Goal: Check status

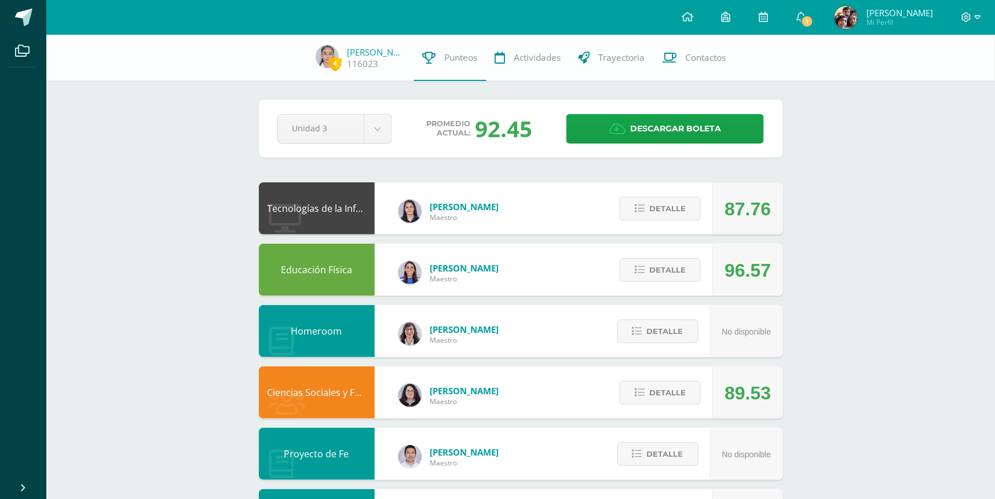
scroll to position [77, 0]
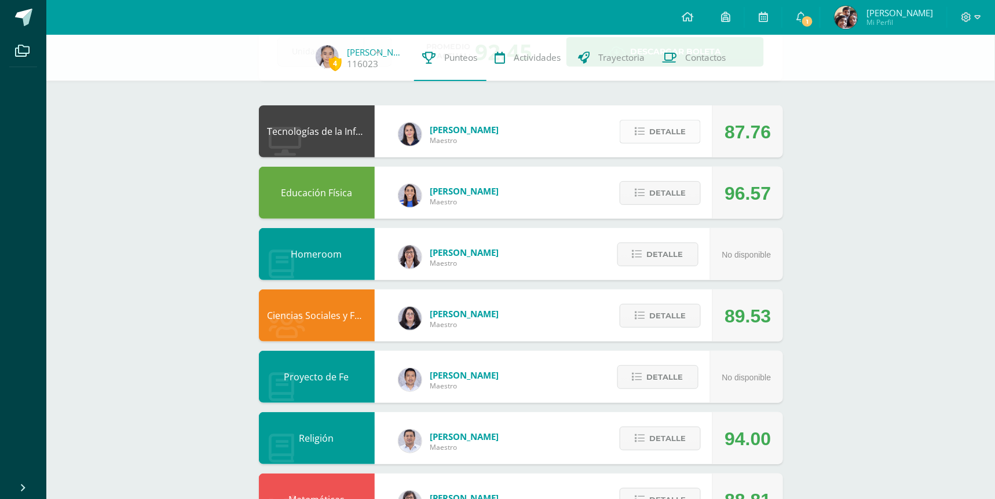
click at [677, 142] on button "Detalle" at bounding box center [660, 132] width 81 height 24
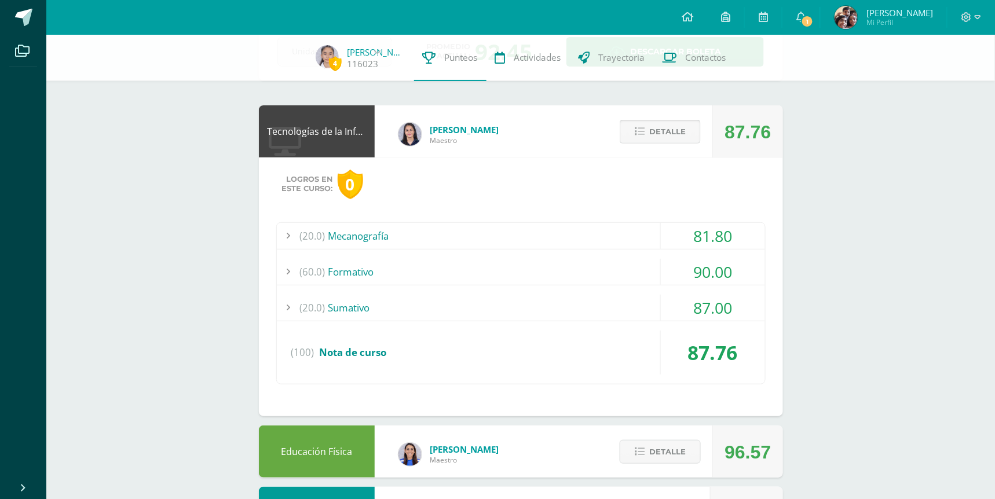
click at [677, 142] on button "Detalle" at bounding box center [660, 132] width 81 height 24
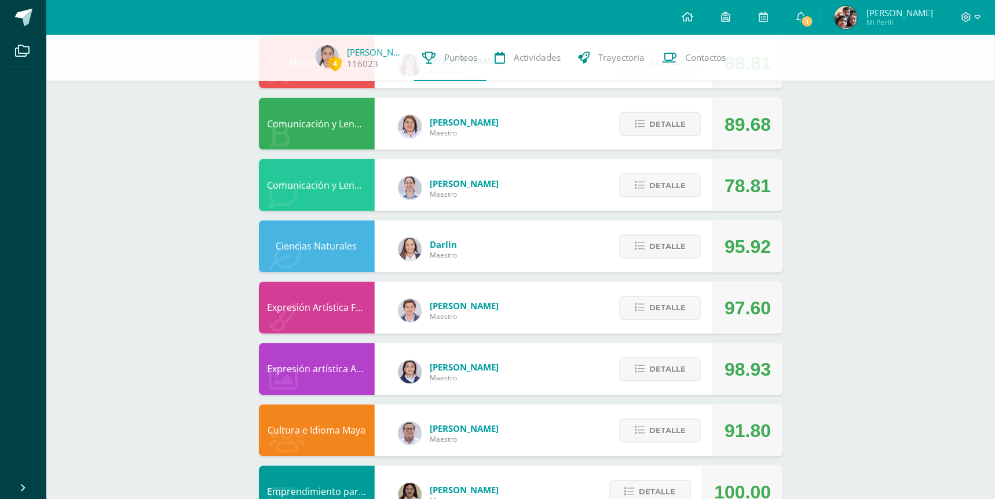
scroll to position [541, 0]
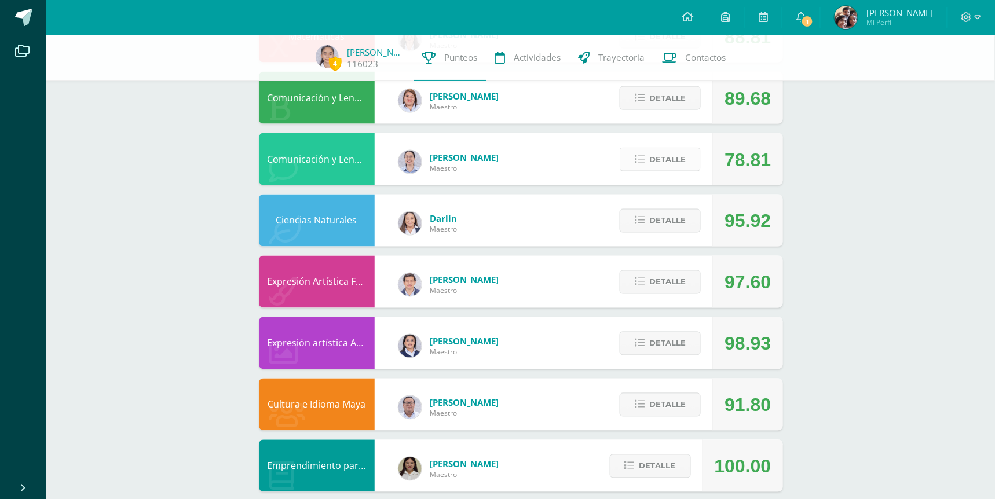
click at [667, 163] on span "Detalle" at bounding box center [667, 159] width 37 height 21
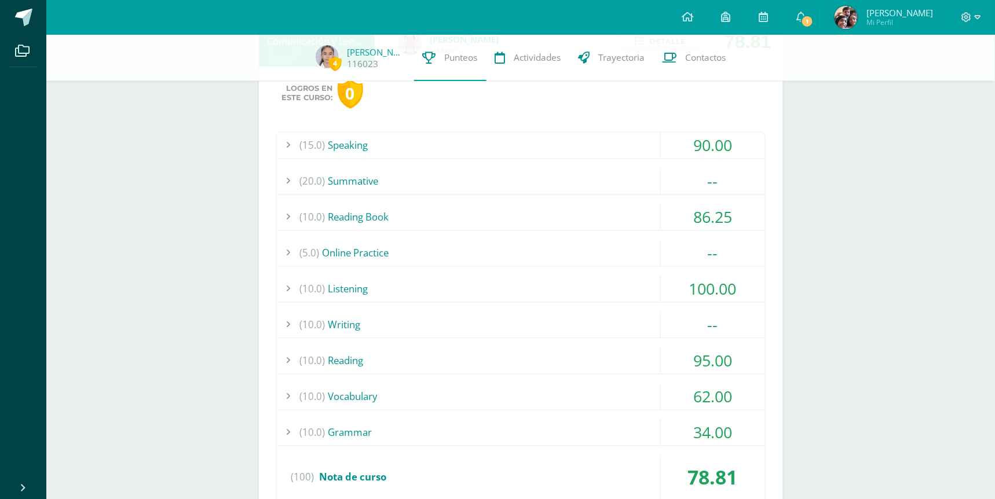
scroll to position [695, 0]
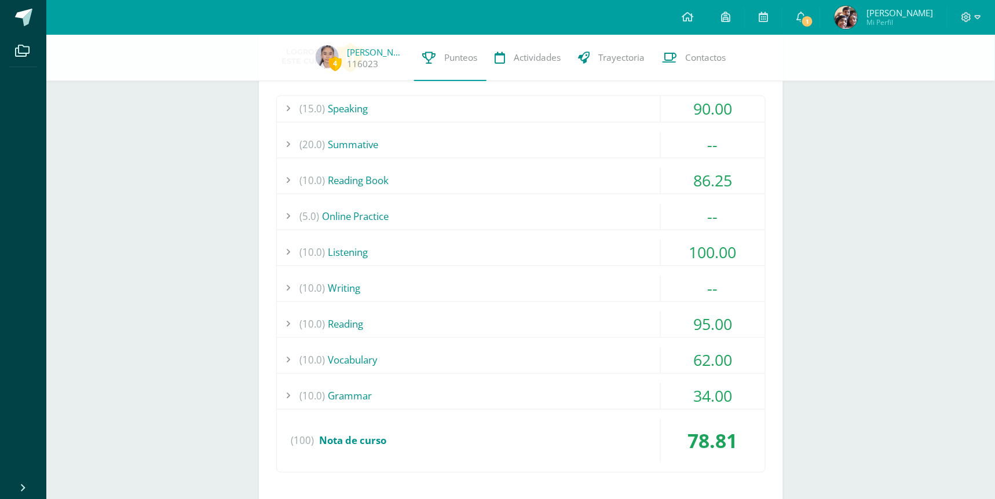
click at [535, 140] on div "(20.0) Summative" at bounding box center [521, 145] width 488 height 26
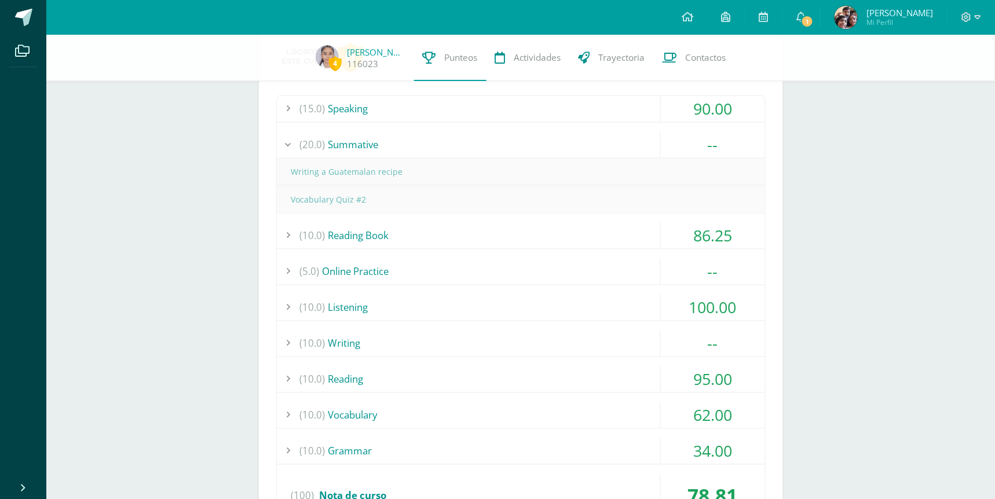
click at [535, 140] on div "(20.0) Summative" at bounding box center [521, 145] width 488 height 26
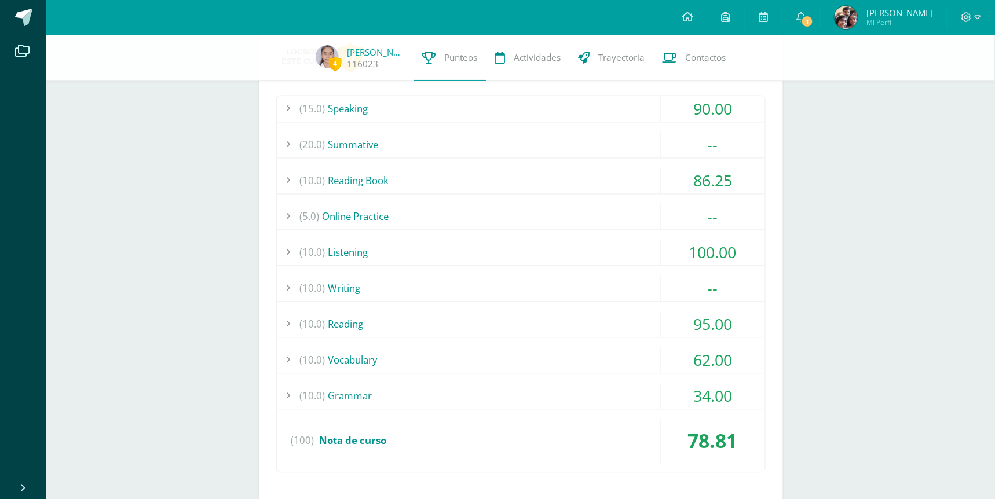
click at [466, 287] on div "(10.0) Writing" at bounding box center [521, 289] width 488 height 26
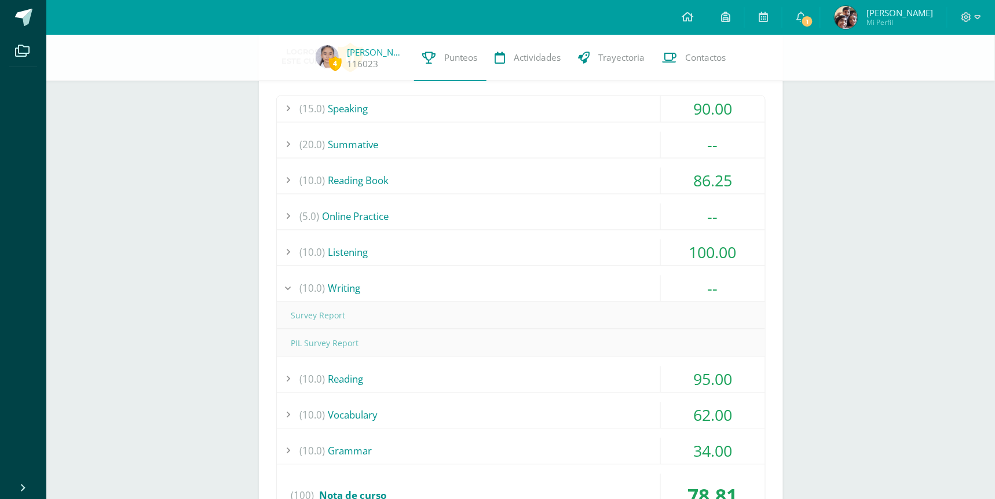
click at [466, 287] on div "(10.0) Writing" at bounding box center [521, 289] width 488 height 26
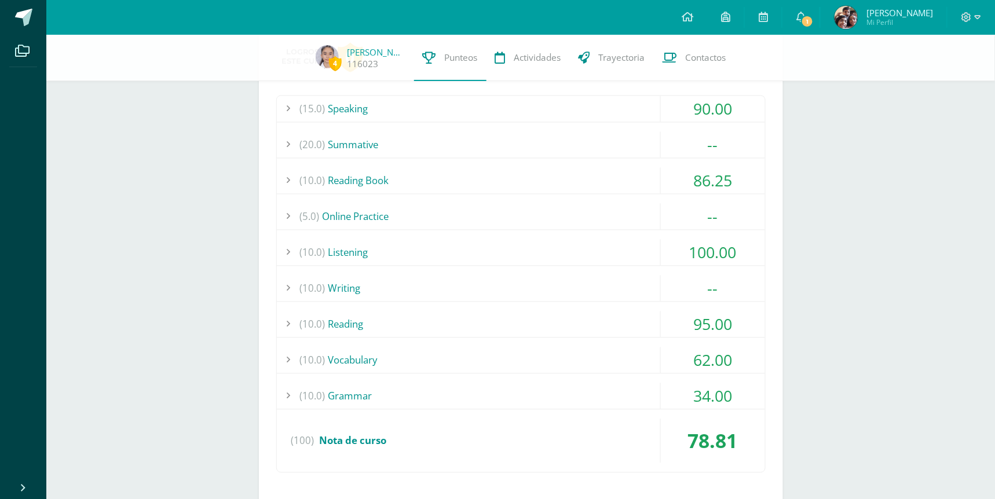
scroll to position [618, 0]
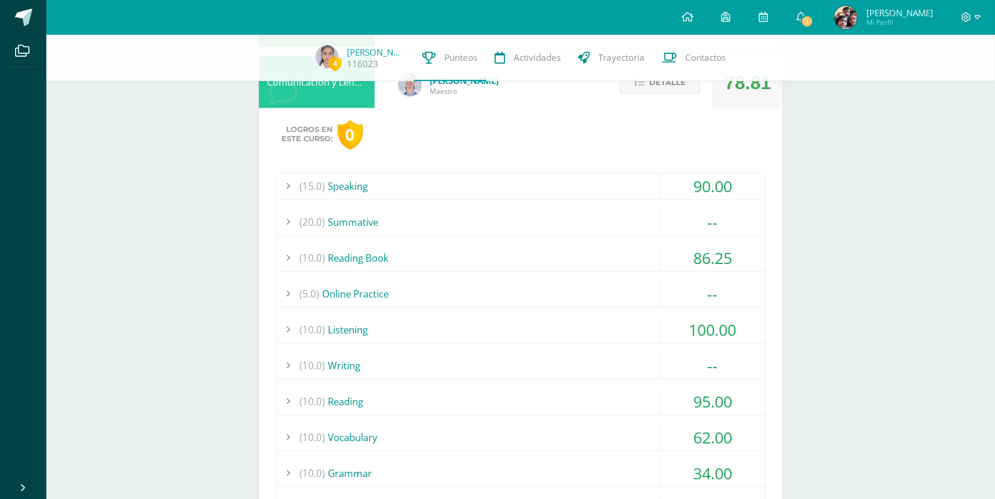
click at [661, 87] on span "Detalle" at bounding box center [667, 82] width 37 height 21
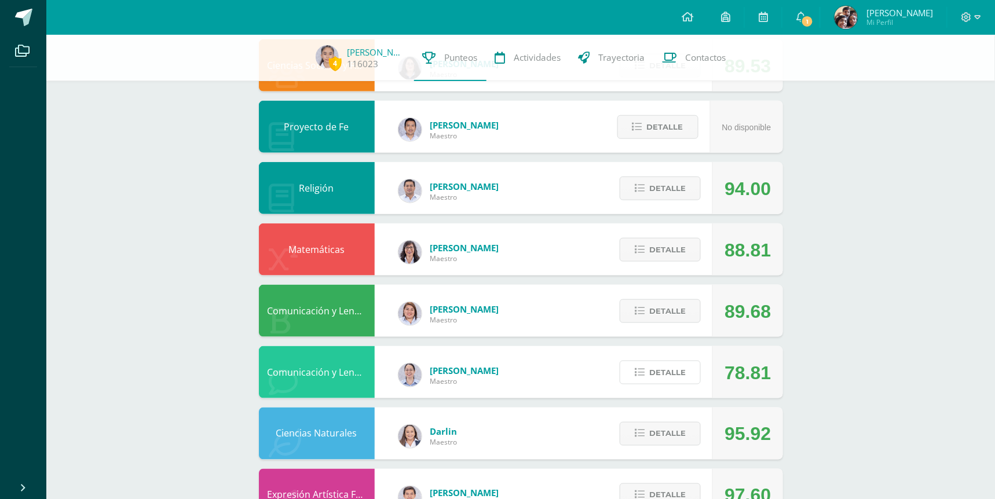
scroll to position [309, 0]
